Goal: Book appointment/travel/reservation

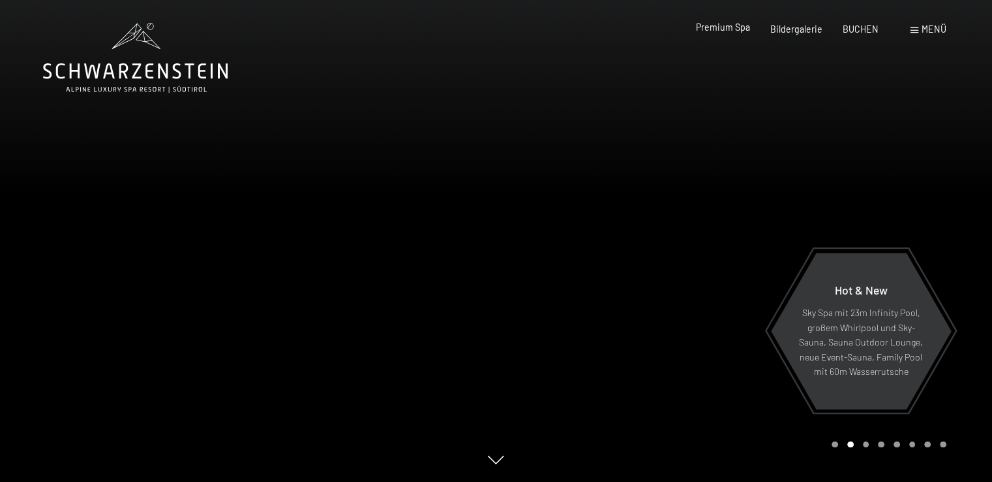
click at [741, 35] on div "Premium Spa Bildergalerie BUCHEN" at bounding box center [777, 29] width 243 height 13
click at [738, 29] on span "Premium Spa" at bounding box center [723, 27] width 54 height 11
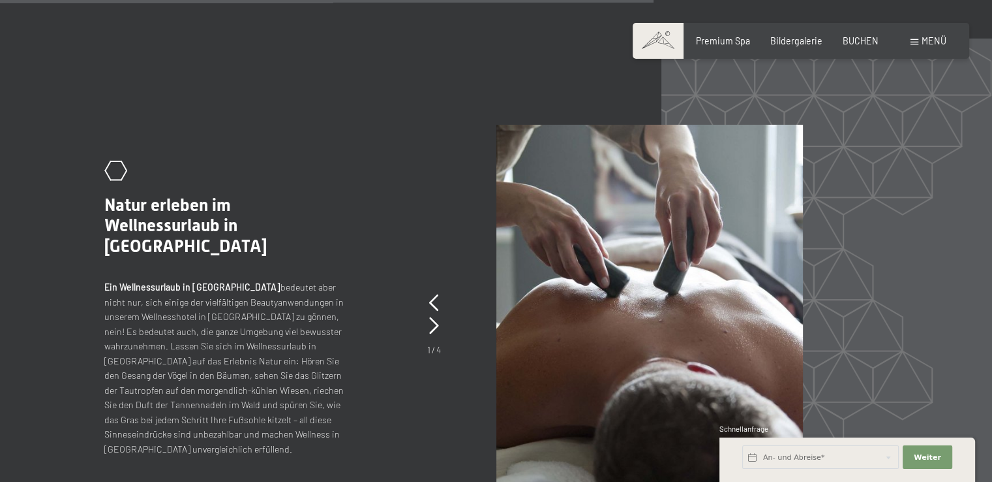
scroll to position [4900, 0]
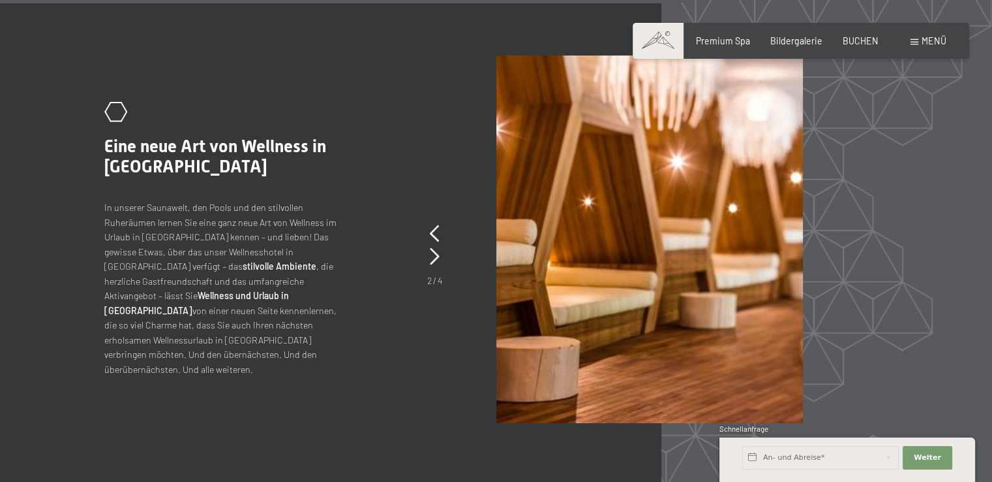
click at [438, 273] on span "Einwilligung Marketing*" at bounding box center [424, 277] width 108 height 13
click at [363, 273] on input "Einwilligung Marketing*" at bounding box center [356, 277] width 13 height 13
checkbox input "false"
click at [431, 265] on icon at bounding box center [435, 256] width 10 height 17
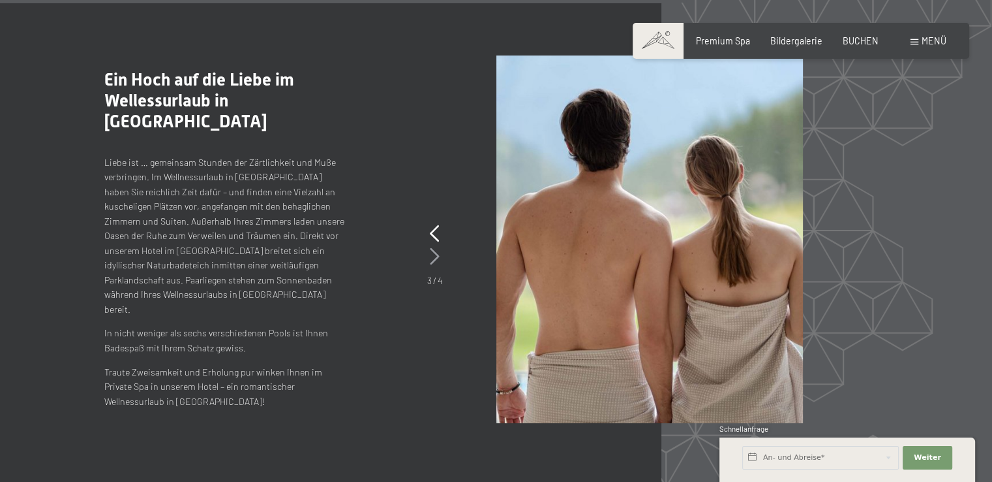
click at [431, 265] on icon at bounding box center [435, 256] width 10 height 17
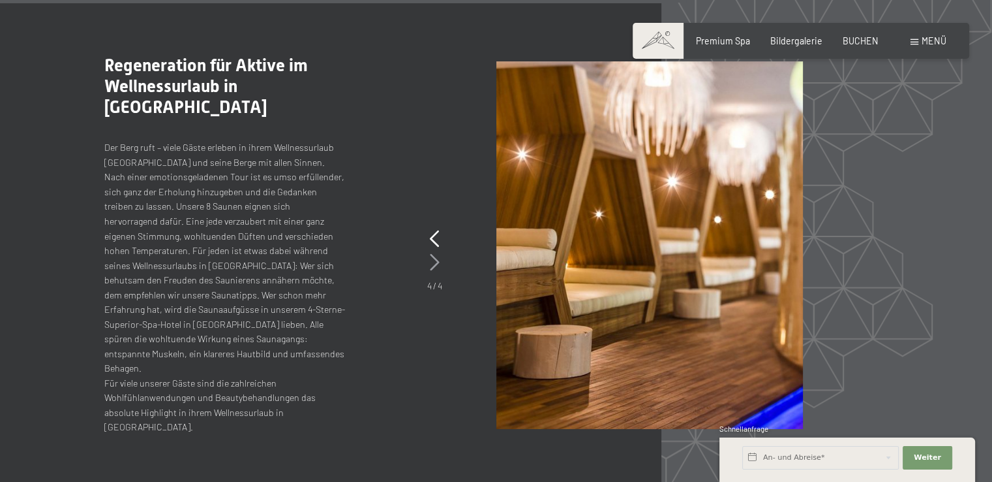
click at [431, 269] on icon at bounding box center [435, 262] width 10 height 17
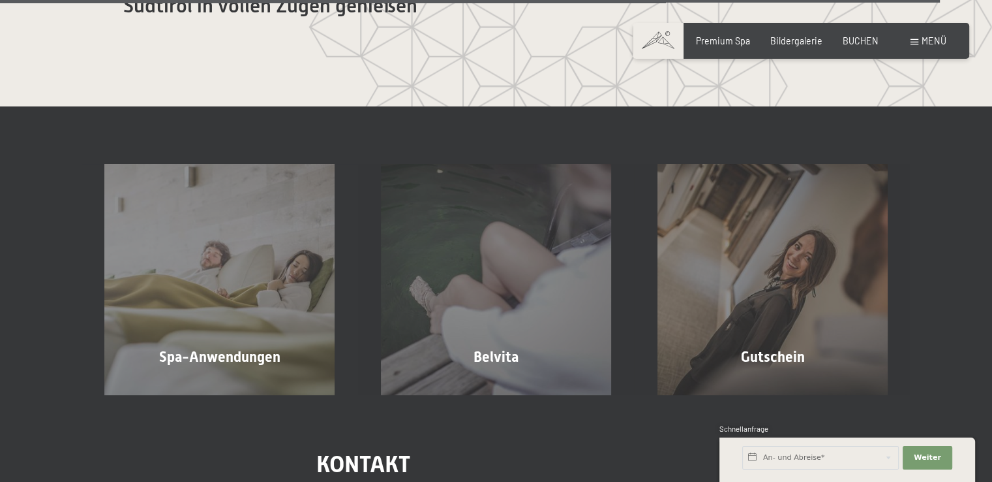
scroll to position [6767, 0]
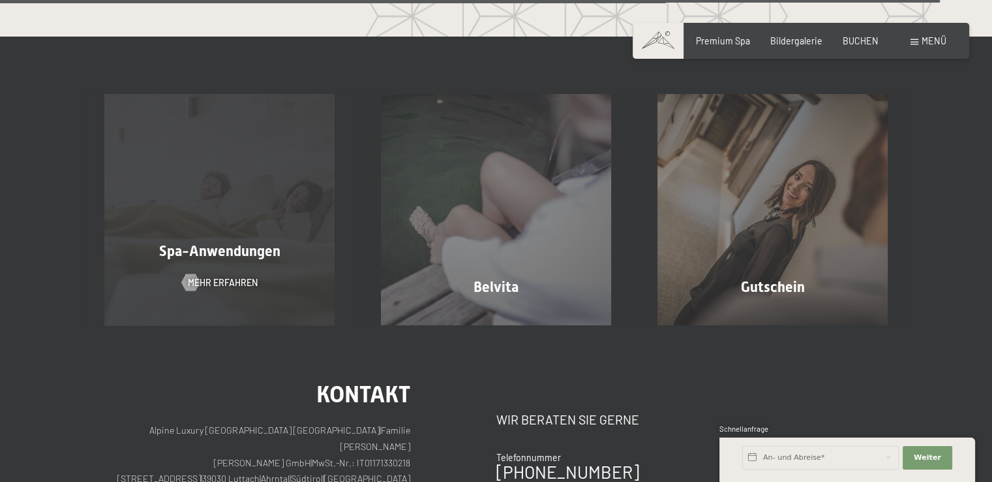
click at [268, 288] on div "Spa-Anwendungen Mehr erfahren" at bounding box center [220, 209] width 277 height 230
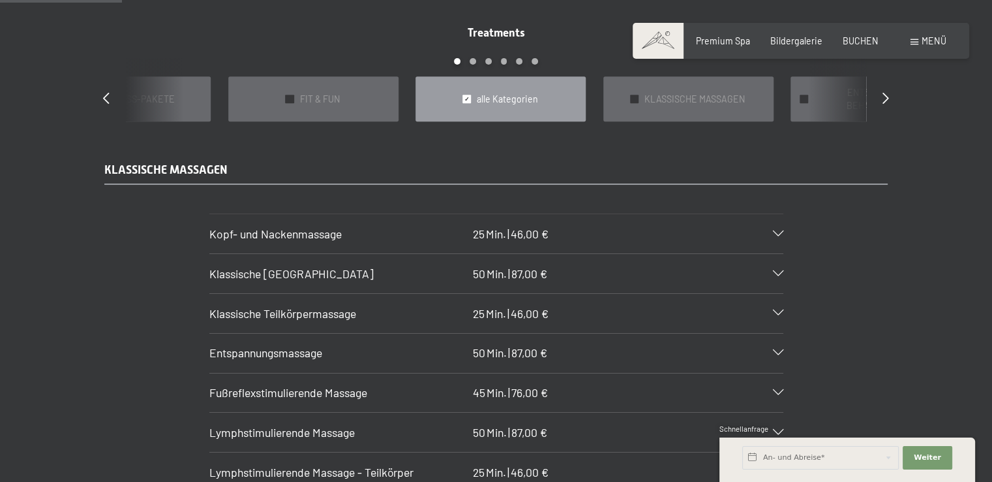
scroll to position [1139, 0]
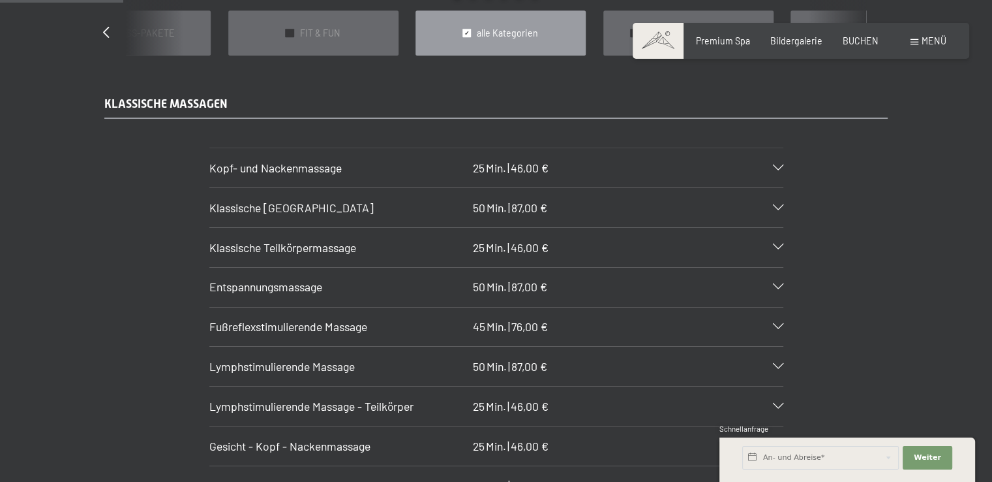
click at [782, 165] on icon at bounding box center [778, 168] width 10 height 6
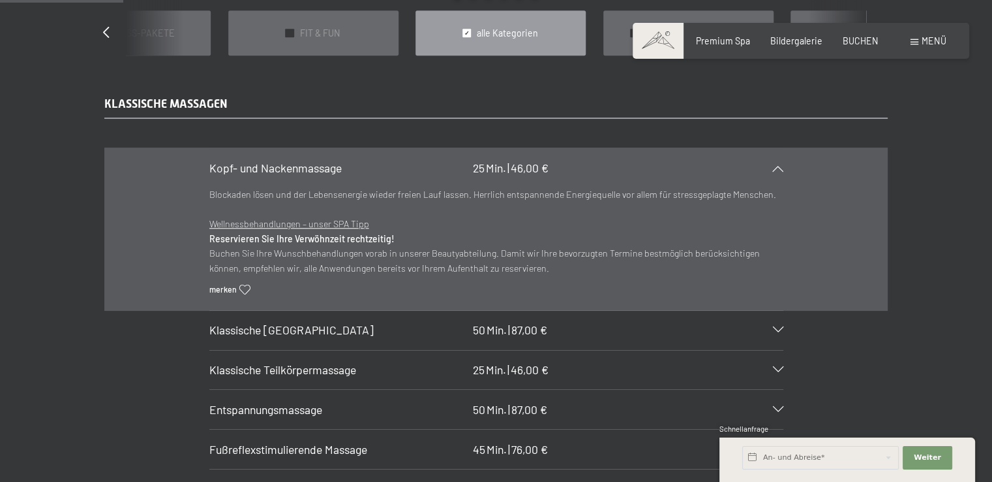
click at [235, 284] on span "merken" at bounding box center [222, 289] width 27 height 11
click at [700, 454] on icon at bounding box center [697, 459] width 20 height 18
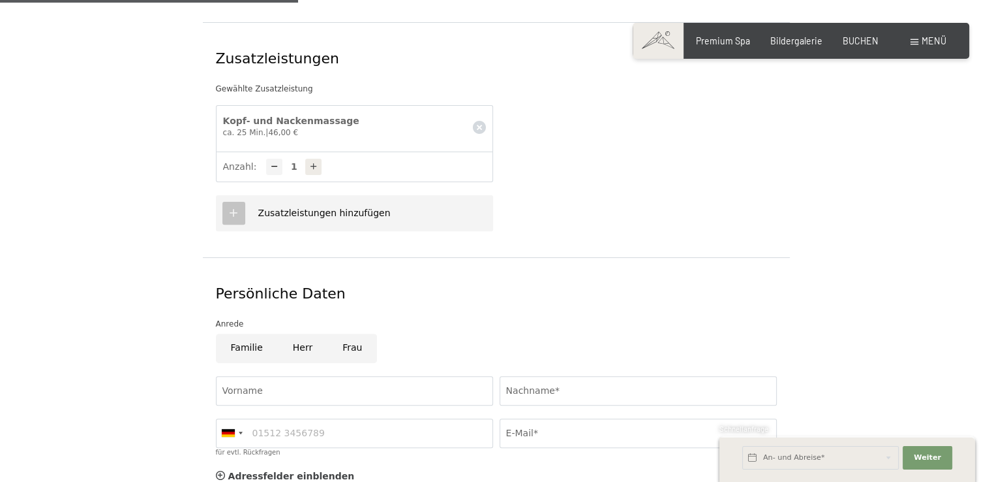
scroll to position [495, 0]
